Goal: Task Accomplishment & Management: Use online tool/utility

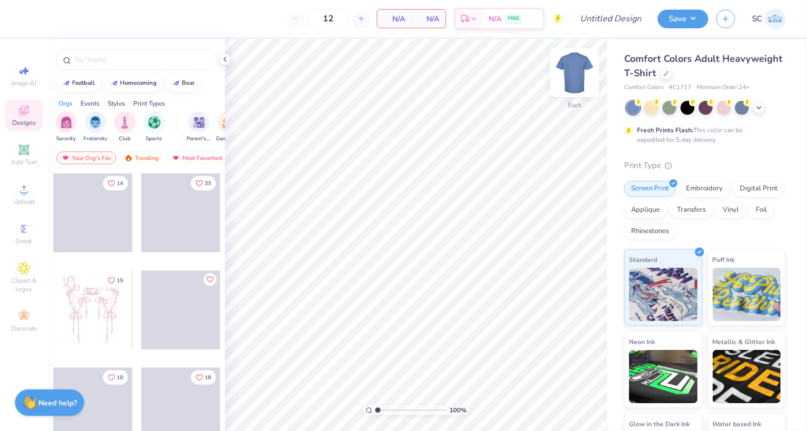
click at [575, 79] on img at bounding box center [574, 72] width 43 height 43
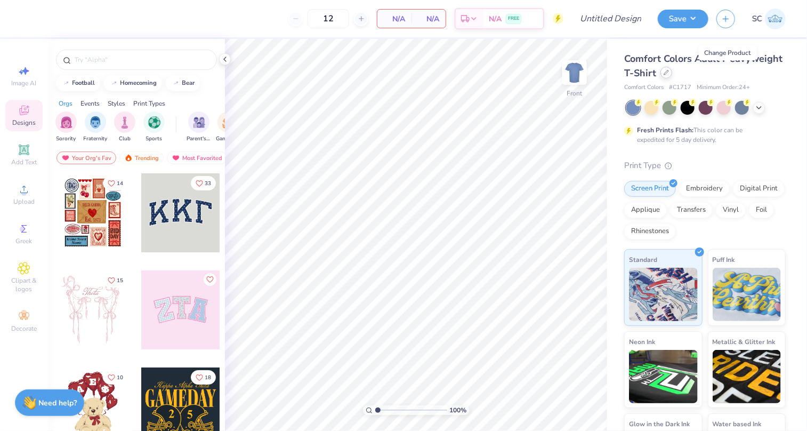
click at [669, 75] on icon at bounding box center [665, 72] width 5 height 5
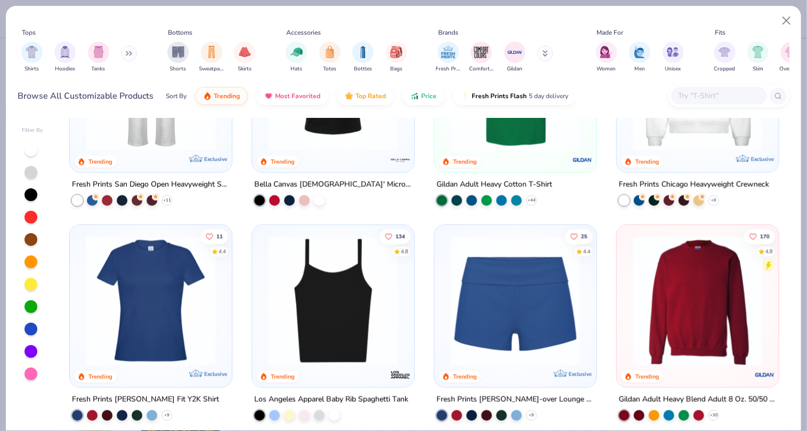
scroll to position [543, 0]
click at [701, 301] on img at bounding box center [697, 301] width 141 height 130
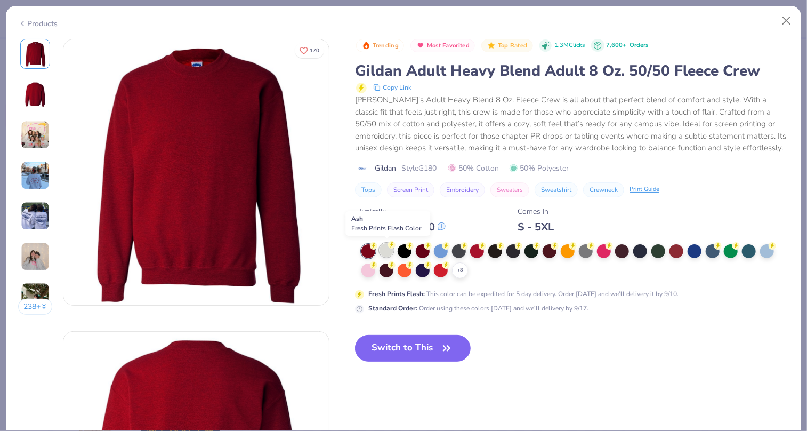
click at [391, 247] on icon at bounding box center [391, 244] width 7 height 7
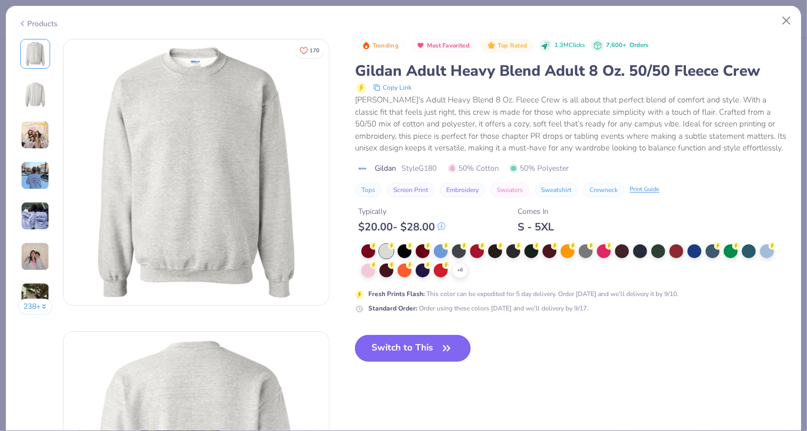
click at [420, 343] on button "Switch to This" at bounding box center [413, 348] width 116 height 27
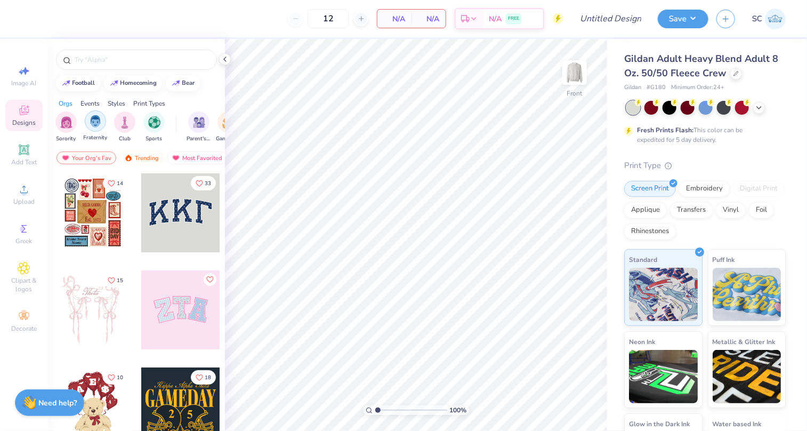
click at [93, 117] on img "filter for Fraternity" at bounding box center [96, 121] width 12 height 12
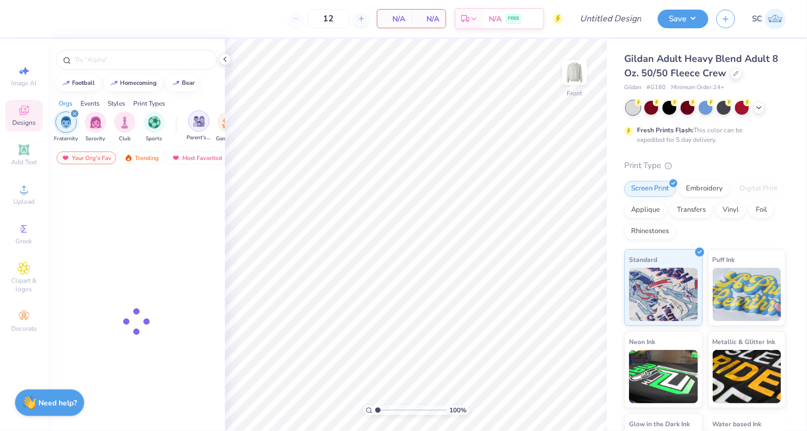
click at [190, 121] on div "filter for Parent's Weekend" at bounding box center [198, 120] width 21 height 21
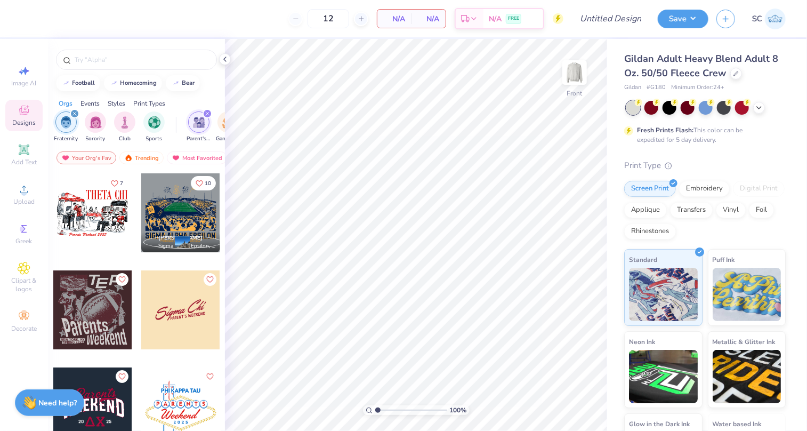
click at [53, 209] on div at bounding box center [13, 212] width 79 height 79
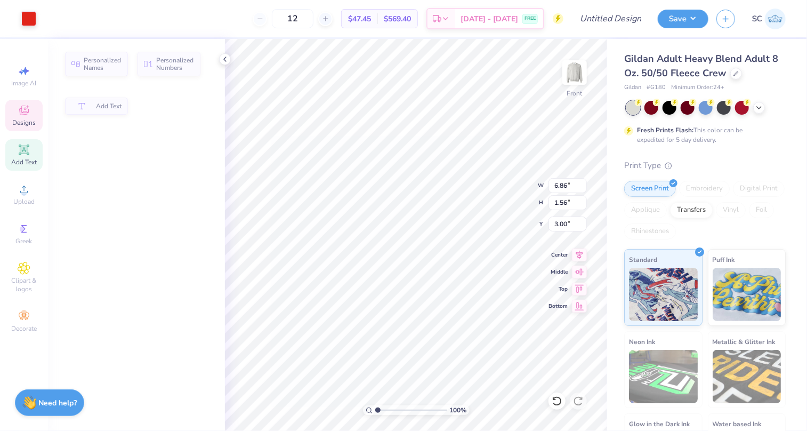
type input "6.86"
type input "1.56"
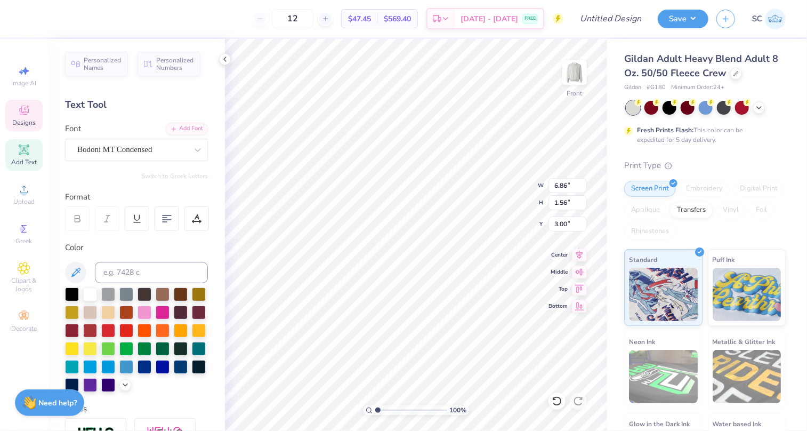
scroll to position [9, 3]
type textarea "T"
type textarea "PHI KAPPA TAU"
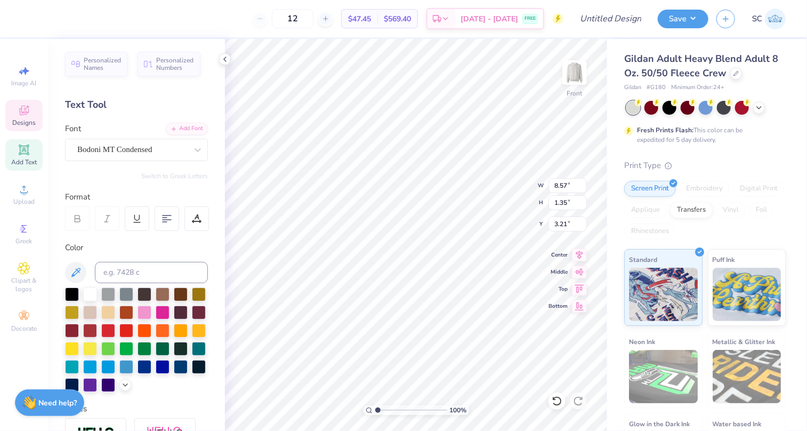
type input "8.57"
type input "1.35"
type input "3.21"
click at [558, 399] on icon at bounding box center [556, 400] width 11 height 11
type input "3.21"
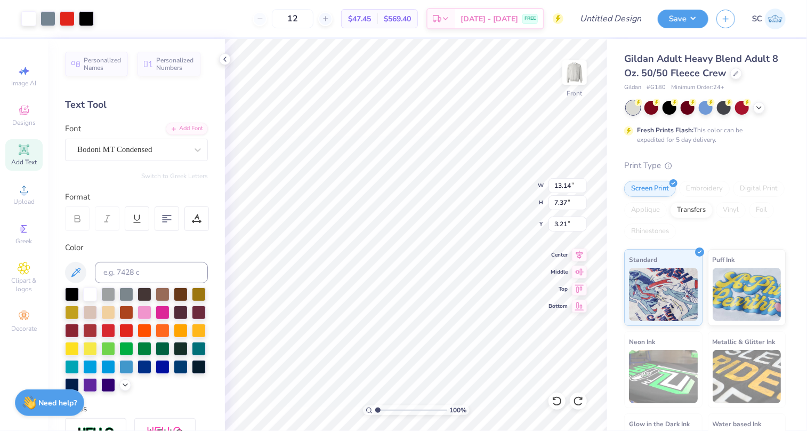
type input "5.59"
click at [65, 22] on div at bounding box center [67, 17] width 15 height 15
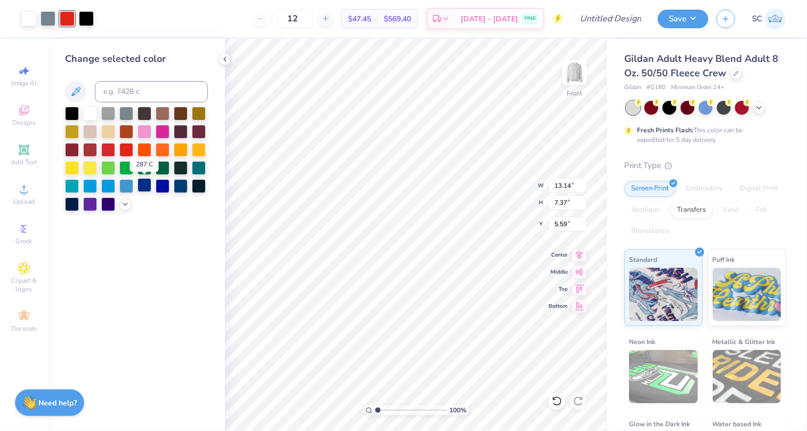
click at [146, 180] on div at bounding box center [144, 185] width 14 height 14
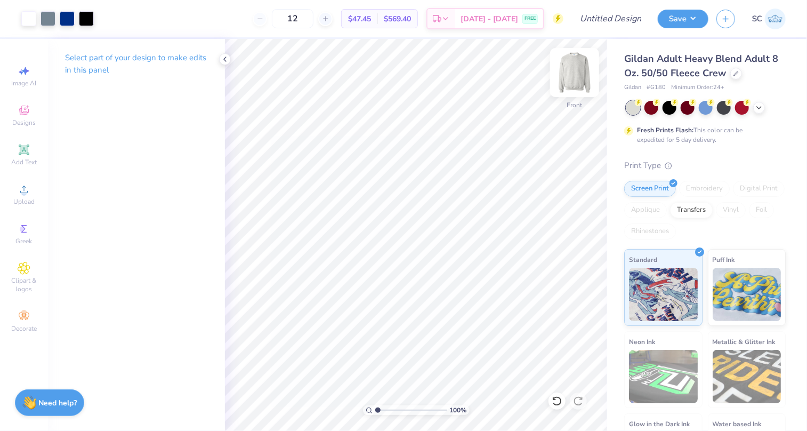
click at [574, 67] on img at bounding box center [574, 72] width 43 height 43
click at [12, 231] on div "Greek" at bounding box center [23, 233] width 37 height 31
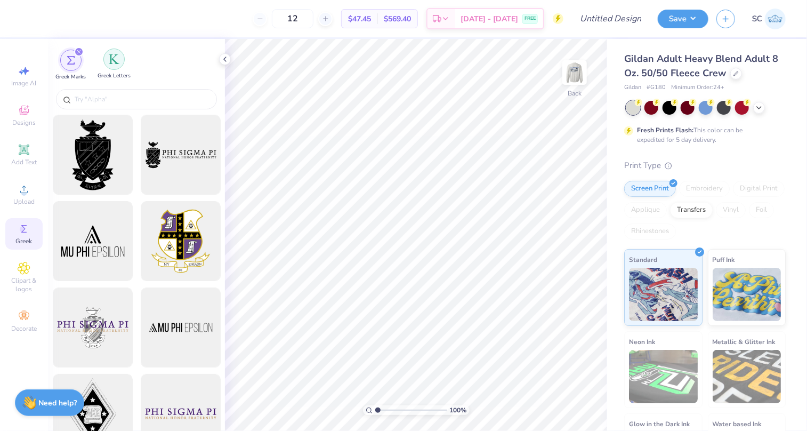
click at [117, 59] on img "filter for Greek Letters" at bounding box center [114, 59] width 11 height 11
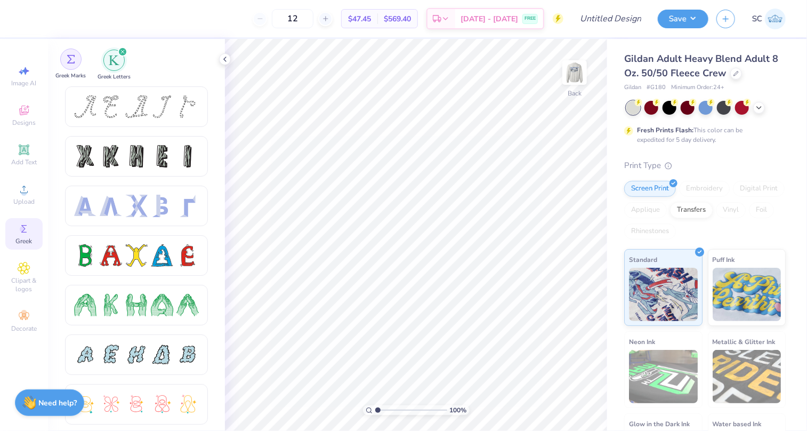
click at [73, 56] on img "filter for Greek Marks" at bounding box center [71, 59] width 9 height 9
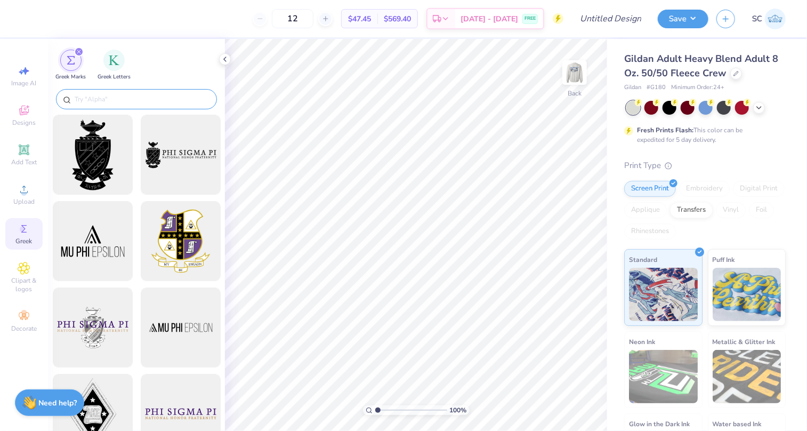
click at [103, 98] on input "text" at bounding box center [142, 99] width 136 height 11
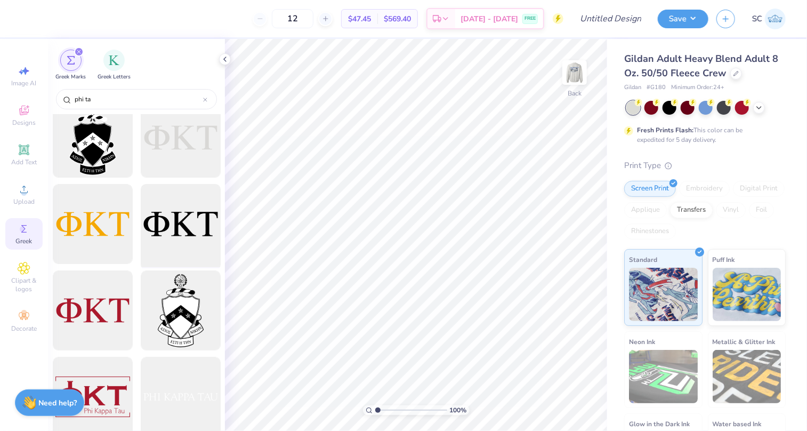
scroll to position [0, 0]
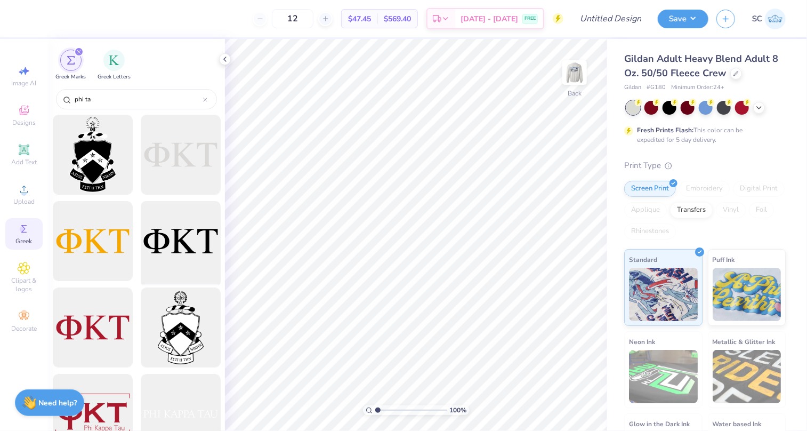
type input "phi ta"
click at [175, 249] on div at bounding box center [180, 241] width 88 height 88
type input "3.85"
type input "1.26"
type input "6.64"
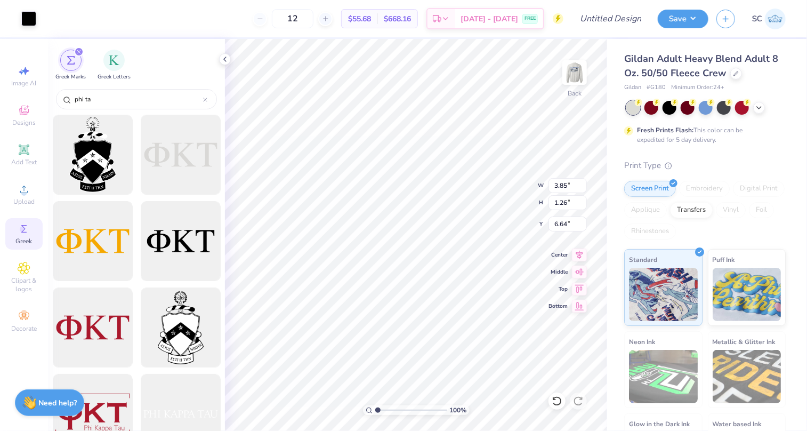
type input "3.00"
type input "3.64"
type input "1.19"
type input "3.00"
click at [14, 119] on span "Designs" at bounding box center [23, 122] width 23 height 9
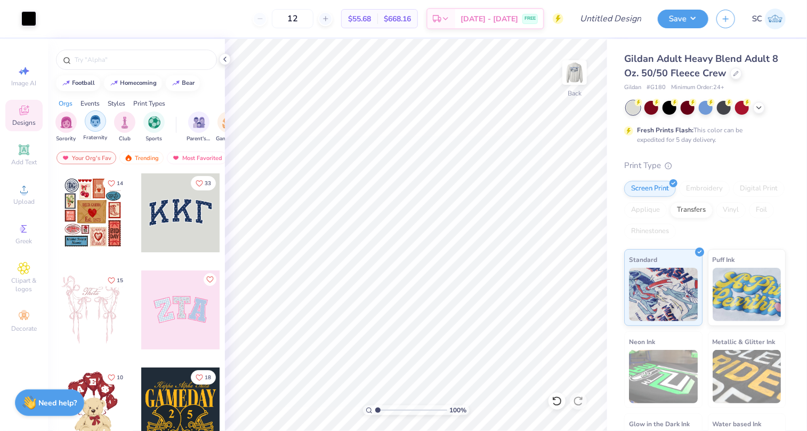
click at [100, 117] on img "filter for Fraternity" at bounding box center [96, 121] width 12 height 12
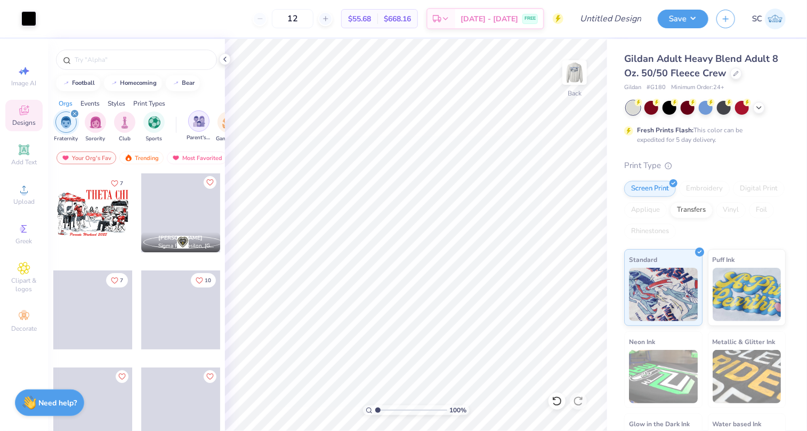
click at [198, 119] on img "filter for Parent's Weekend" at bounding box center [199, 121] width 12 height 12
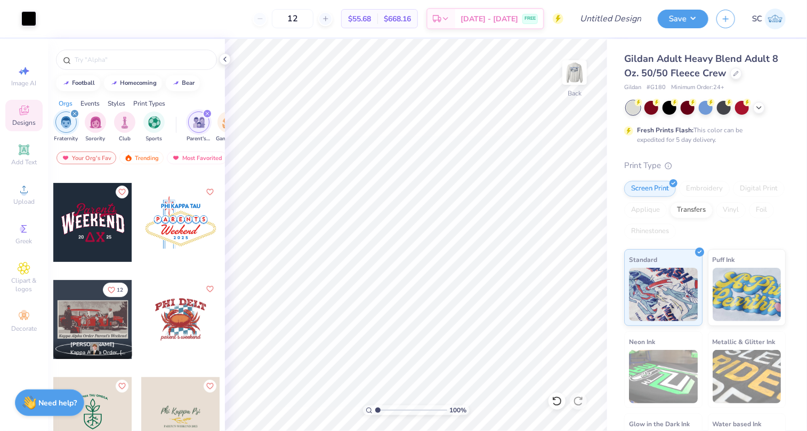
scroll to position [133, 0]
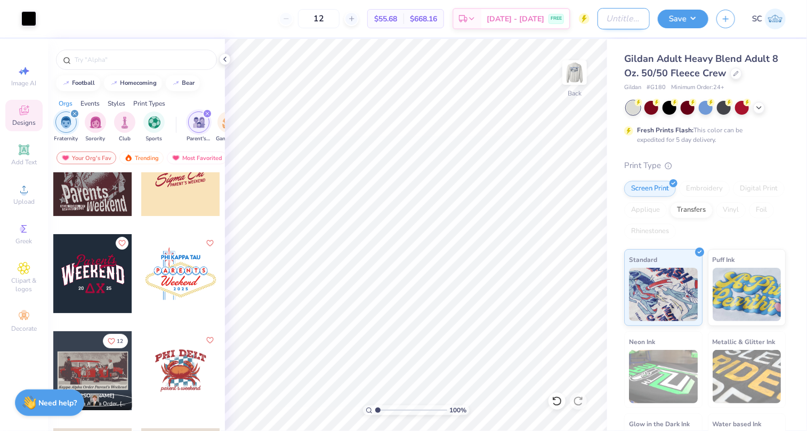
click at [615, 14] on input "Design Title" at bounding box center [623, 18] width 52 height 21
type input "bbq"
click at [701, 14] on button "Save" at bounding box center [682, 17] width 51 height 19
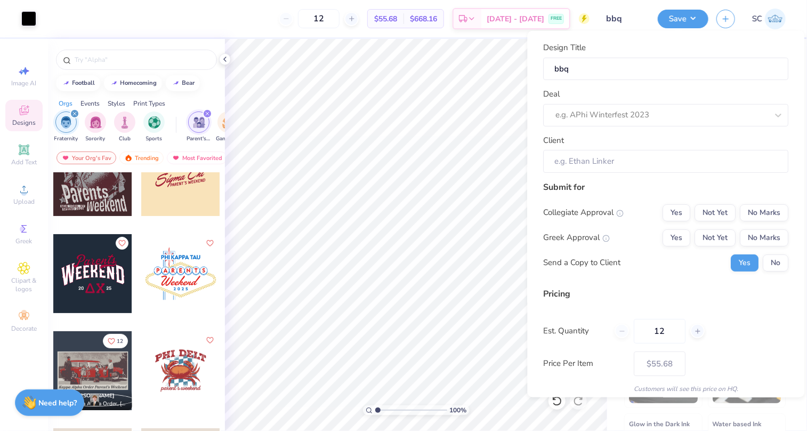
click at [575, 101] on div "Deal e.g. APhi Winterfest 2023" at bounding box center [665, 107] width 245 height 38
click at [573, 104] on div "e.g. APhi Winterfest 2023" at bounding box center [665, 114] width 245 height 22
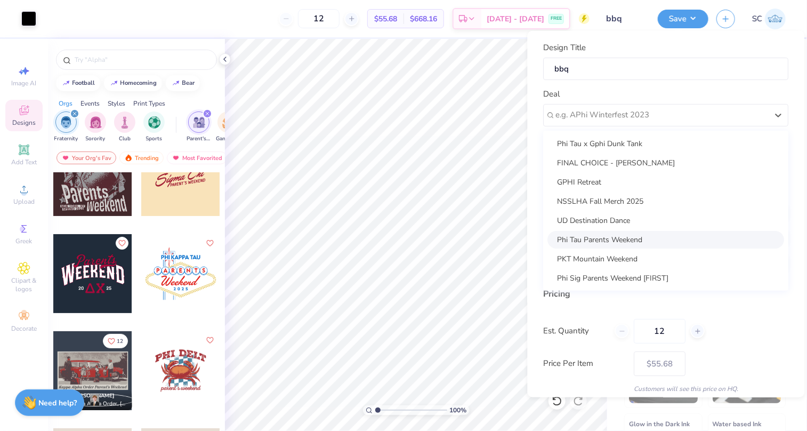
click at [581, 240] on div "Phi Tau Parents Weekend" at bounding box center [666, 239] width 237 height 18
type input "[PERSON_NAME] [PERSON_NAME]"
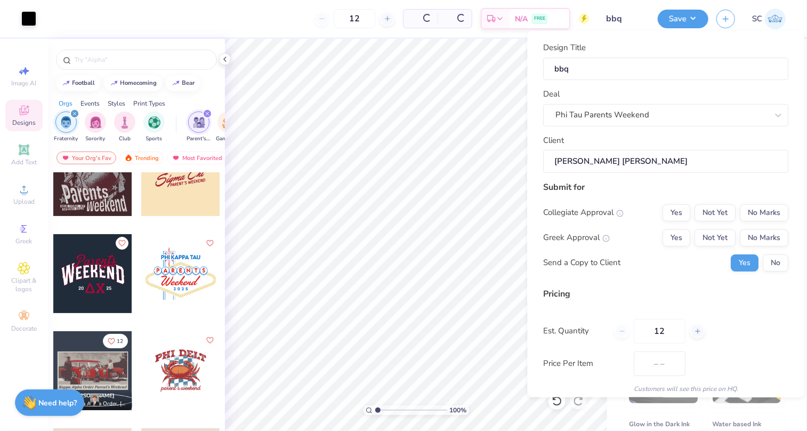
type input "$78.85"
drag, startPoint x: 667, startPoint y: 213, endPoint x: 694, endPoint y: 212, distance: 27.2
click at [694, 212] on div "Yes Not Yet No Marks" at bounding box center [726, 212] width 126 height 17
drag, startPoint x: 694, startPoint y: 212, endPoint x: 675, endPoint y: 236, distance: 30.7
click at [675, 236] on div "Collegiate Approval Yes Not Yet No Marks Greek Approval Yes Not Yet No Marks Se…" at bounding box center [665, 237] width 245 height 67
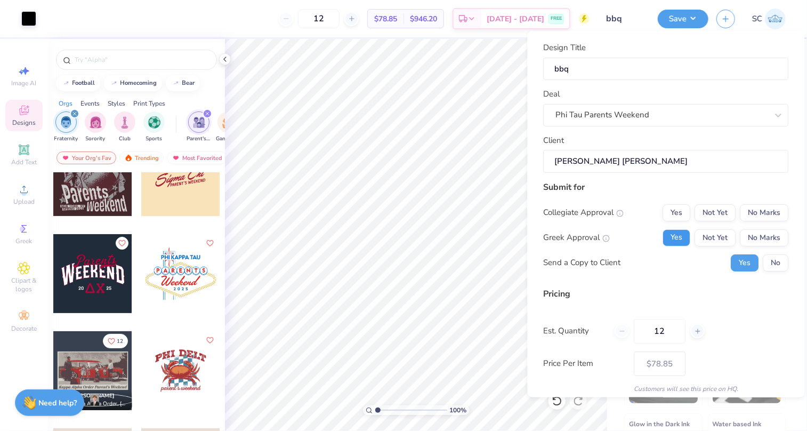
click at [675, 236] on button "Yes" at bounding box center [677, 237] width 28 height 17
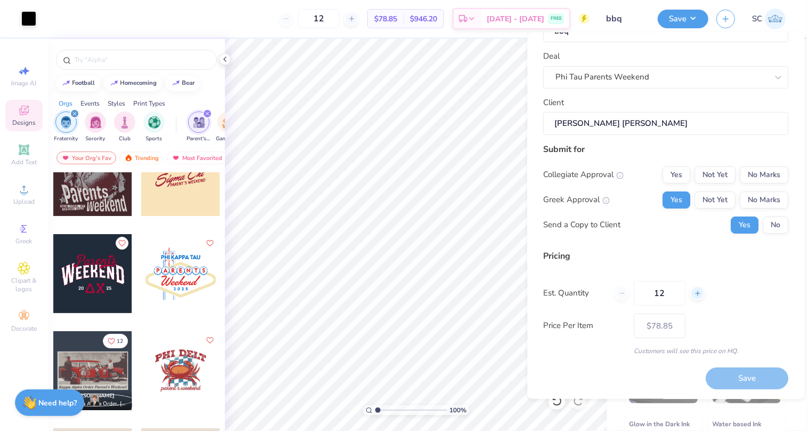
click at [697, 291] on line at bounding box center [697, 292] width 0 height 4
type input "13"
click at [672, 288] on input "13" at bounding box center [660, 292] width 52 height 25
click at [744, 167] on button "No Marks" at bounding box center [764, 174] width 48 height 17
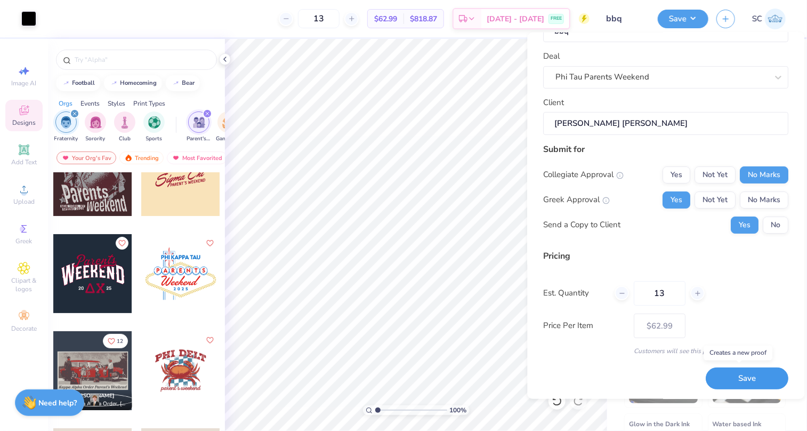
click at [726, 379] on button "Save" at bounding box center [747, 378] width 83 height 22
click at [726, 379] on div "Saving..." at bounding box center [747, 378] width 83 height 22
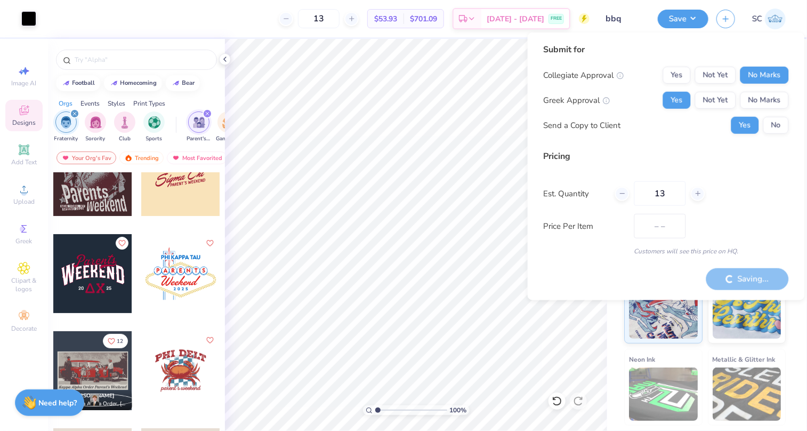
type input "$62.99"
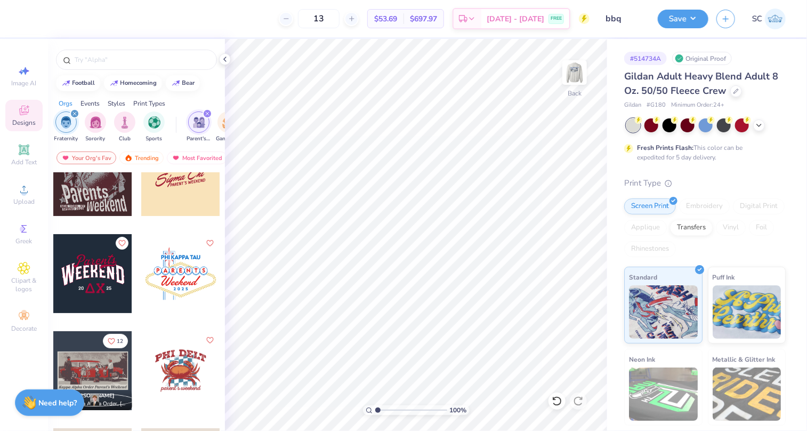
click at [91, 264] on div at bounding box center [92, 273] width 79 height 79
type input "4.92"
click at [28, 233] on icon at bounding box center [24, 228] width 13 height 13
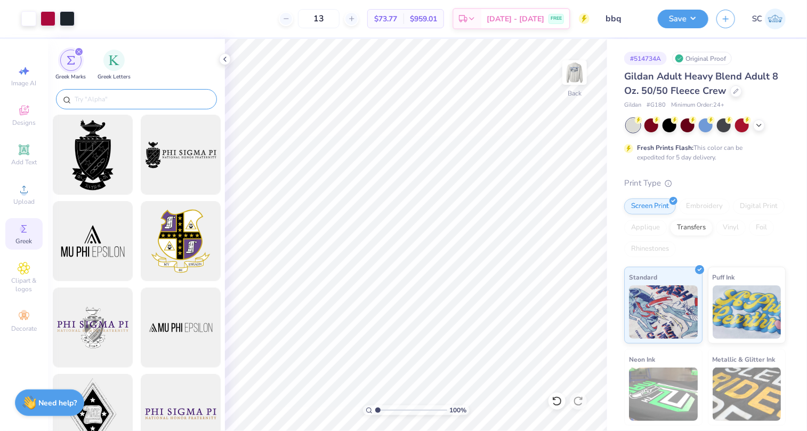
click at [103, 96] on input "text" at bounding box center [142, 99] width 136 height 11
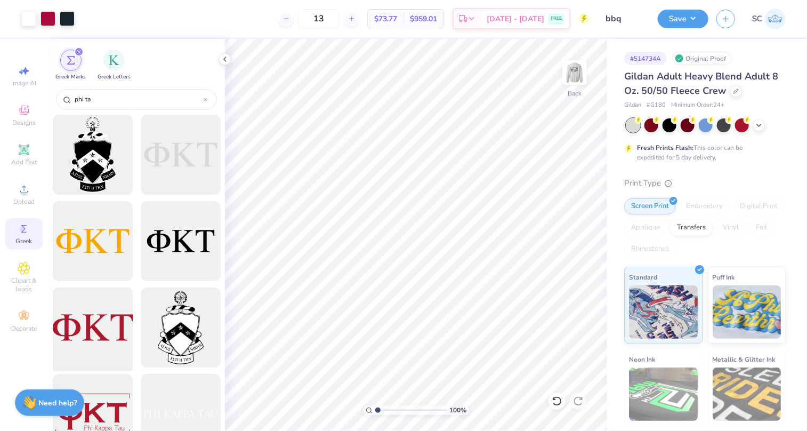
type input "phi ta"
click at [77, 318] on div at bounding box center [92, 327] width 88 height 88
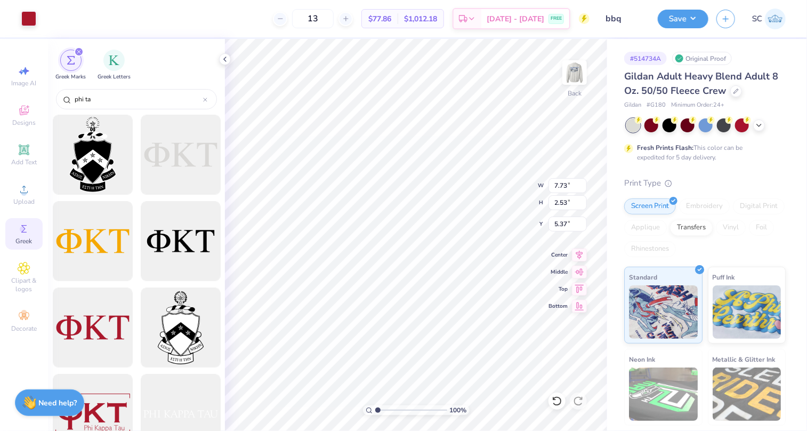
type input "7.73"
type input "2.53"
type input "11.87"
type input "9.98"
type input "6.14"
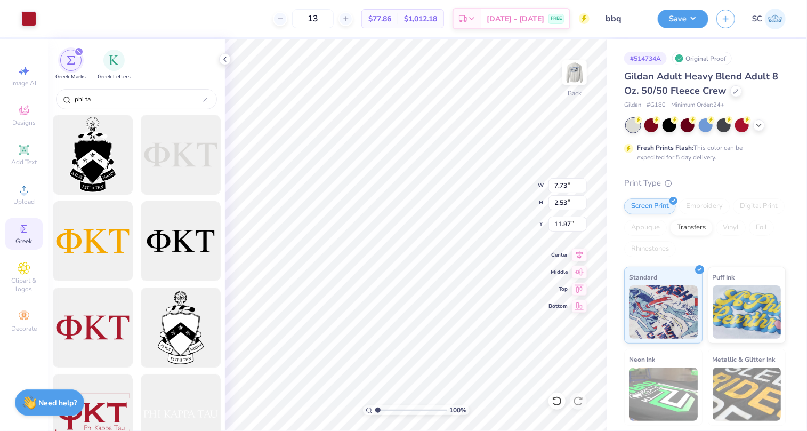
type input "4.92"
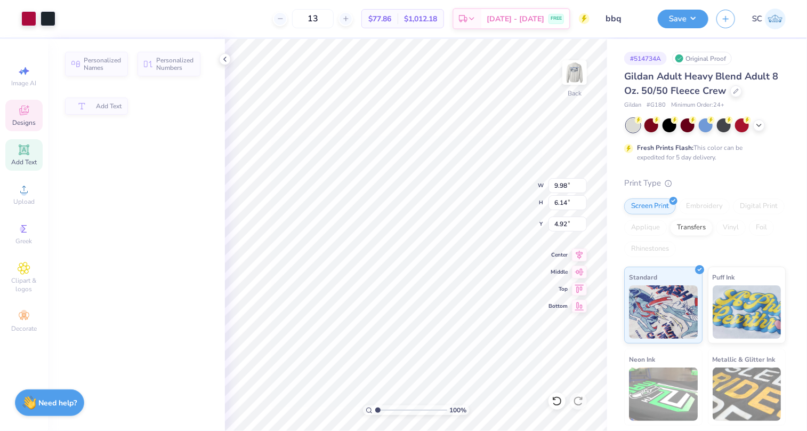
type input "3.09"
type input "1.56"
type input "9.49"
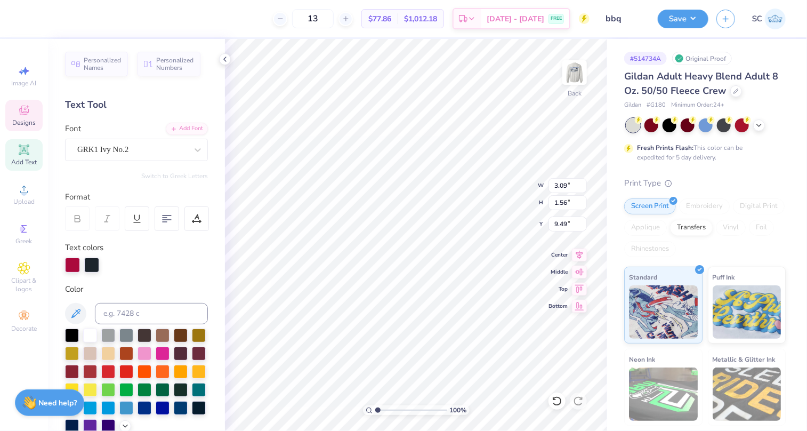
type textarea "D"
type input "4.07"
type input "1.33"
type input "13.07"
type input "3.11"
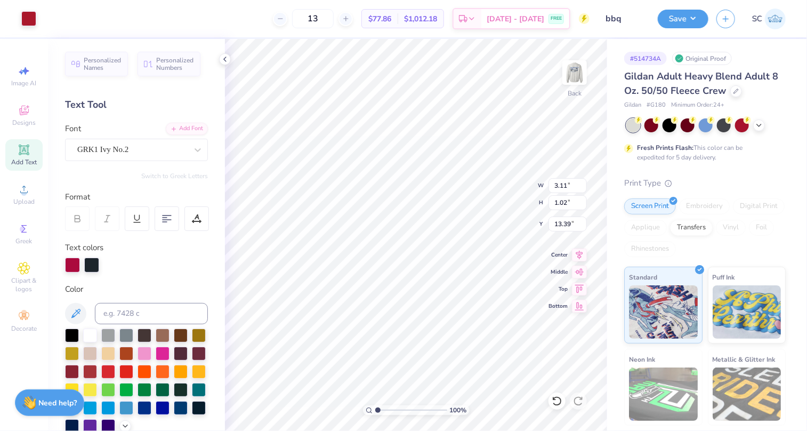
type input "1.02"
type input "9.77"
click at [30, 14] on div at bounding box center [28, 17] width 15 height 15
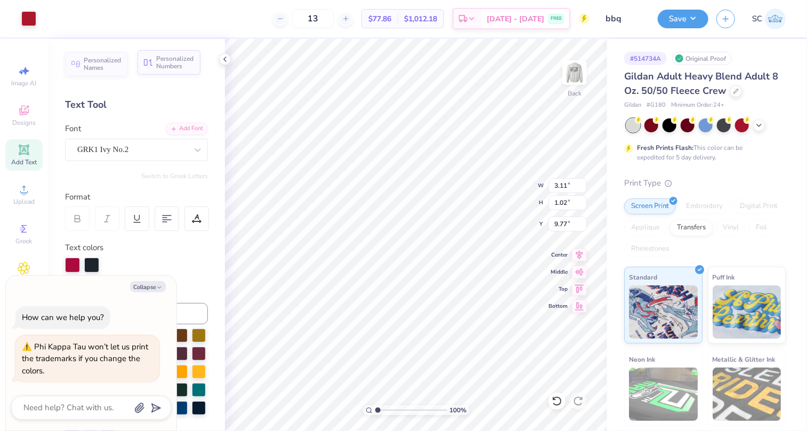
type input "6.81"
type input "2.36"
type input "4.92"
click at [158, 286] on icon "button" at bounding box center [159, 287] width 6 height 6
type textarea "x"
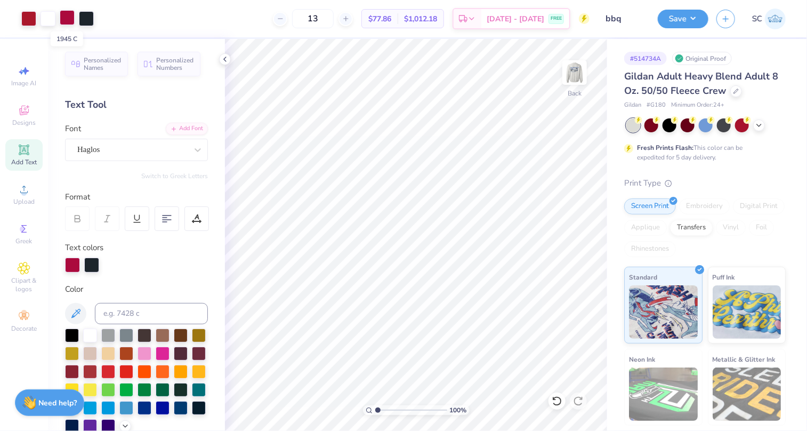
click at [66, 22] on div at bounding box center [67, 17] width 15 height 15
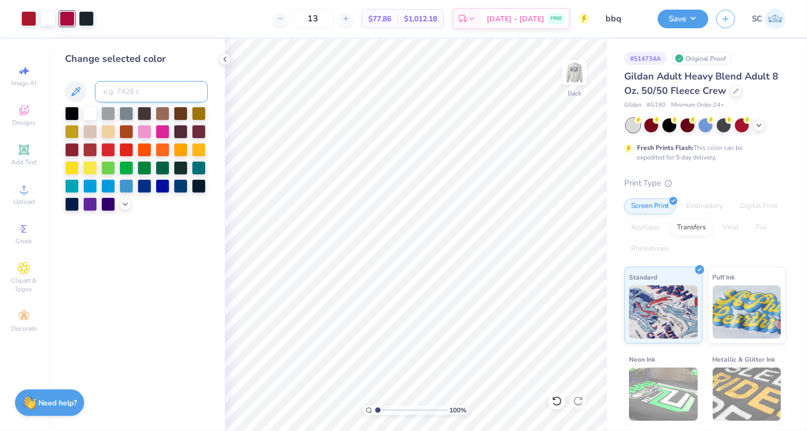
click at [114, 97] on input at bounding box center [151, 91] width 113 height 21
type input "187"
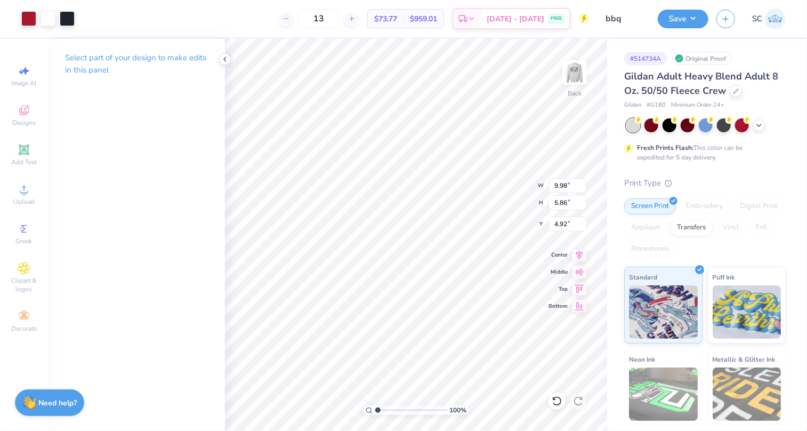
type input "3.00"
click at [567, 71] on img at bounding box center [574, 72] width 43 height 43
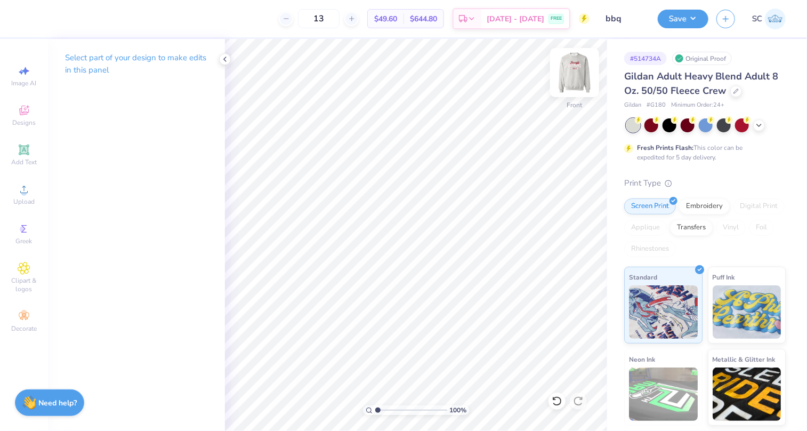
click at [582, 63] on img at bounding box center [574, 72] width 43 height 43
click at [671, 123] on div at bounding box center [669, 124] width 14 height 14
click at [682, 21] on button "Save" at bounding box center [682, 17] width 51 height 19
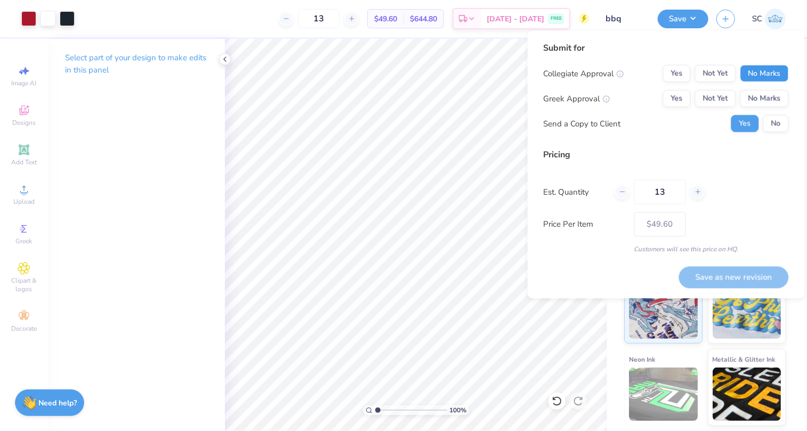
click at [752, 69] on button "No Marks" at bounding box center [764, 73] width 48 height 17
click at [713, 99] on button "Not Yet" at bounding box center [715, 98] width 41 height 17
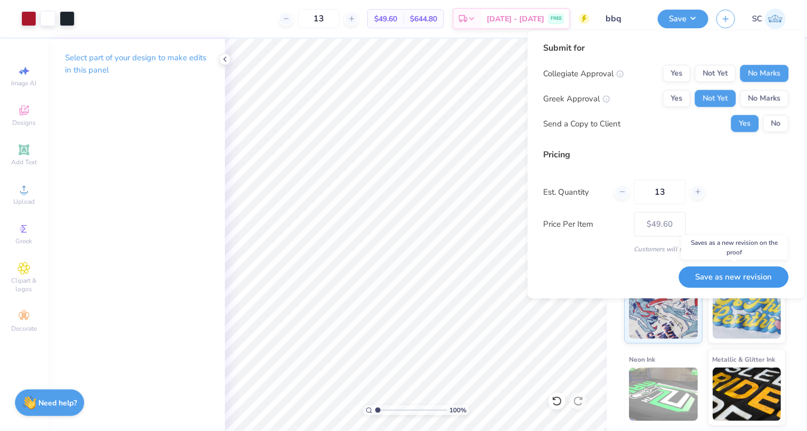
click at [719, 272] on button "Save as new revision" at bounding box center [734, 276] width 110 height 21
type input "$49.60"
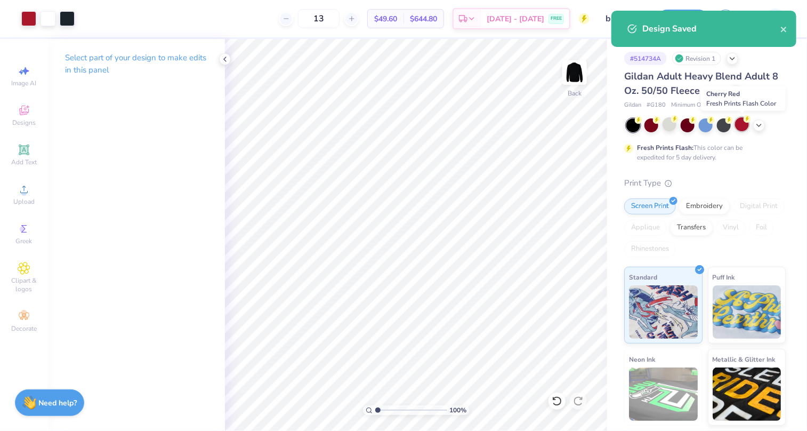
click at [744, 121] on icon at bounding box center [746, 118] width 7 height 7
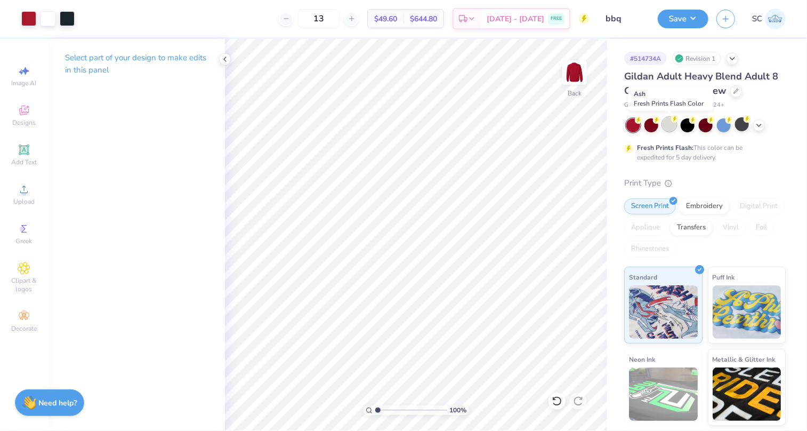
click at [672, 123] on div at bounding box center [669, 124] width 14 height 14
click at [758, 125] on polyline at bounding box center [759, 124] width 4 height 2
